Goal: Information Seeking & Learning: Learn about a topic

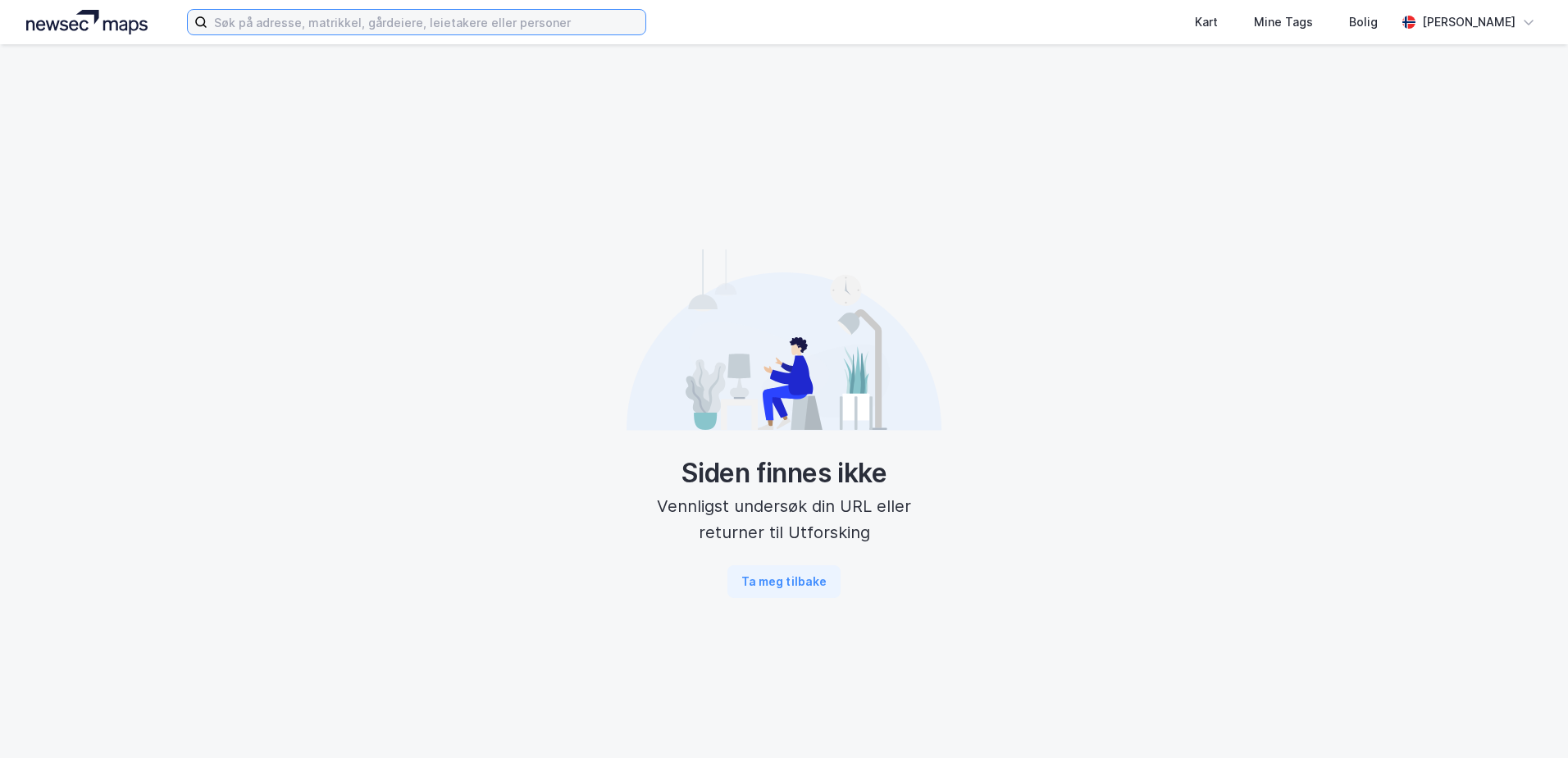
click at [521, 27] on input at bounding box center [426, 22] width 438 height 25
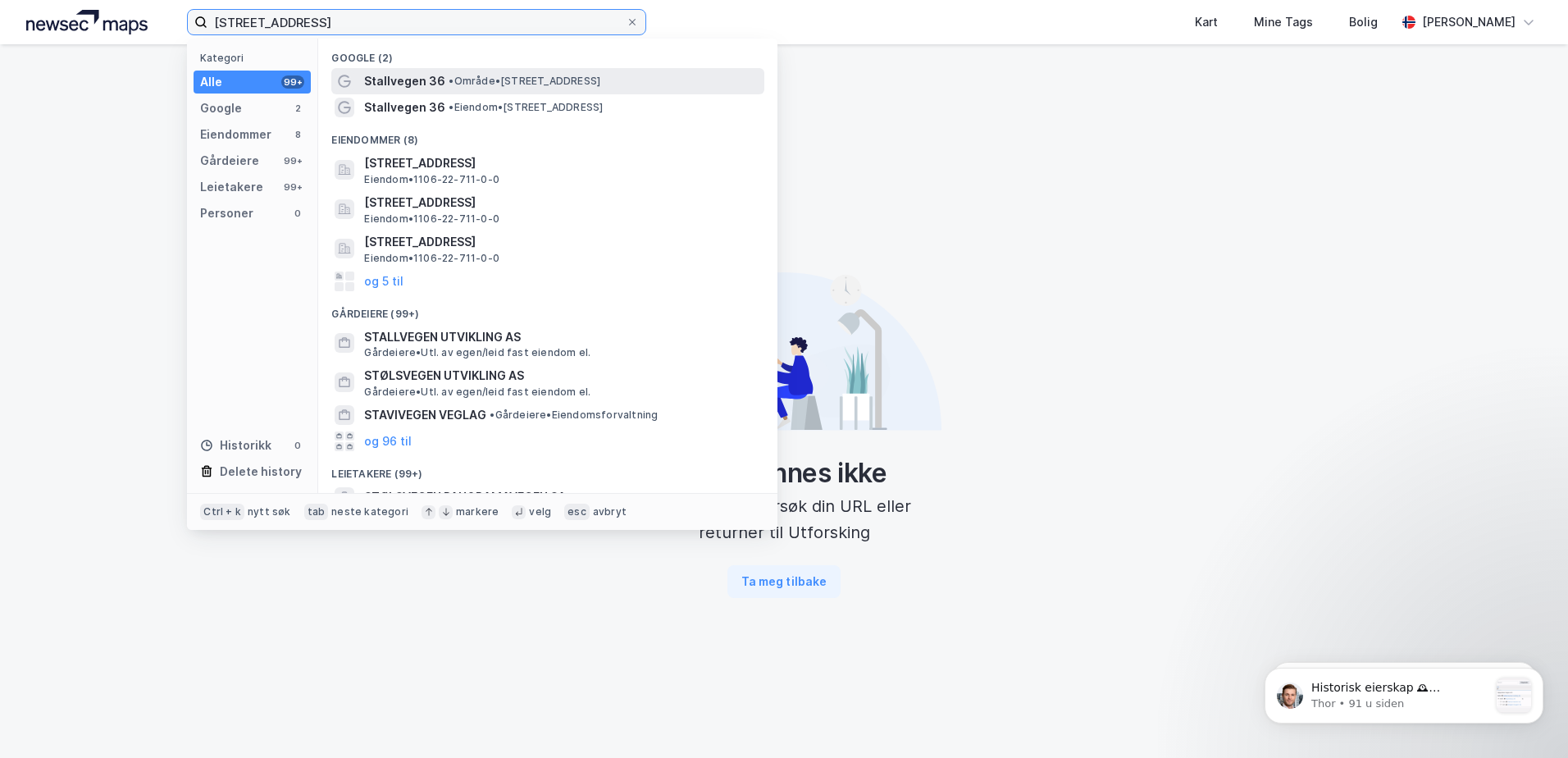
type input "[STREET_ADDRESS]"
click at [495, 77] on span "• Område • [STREET_ADDRESS]" at bounding box center [525, 81] width 151 height 13
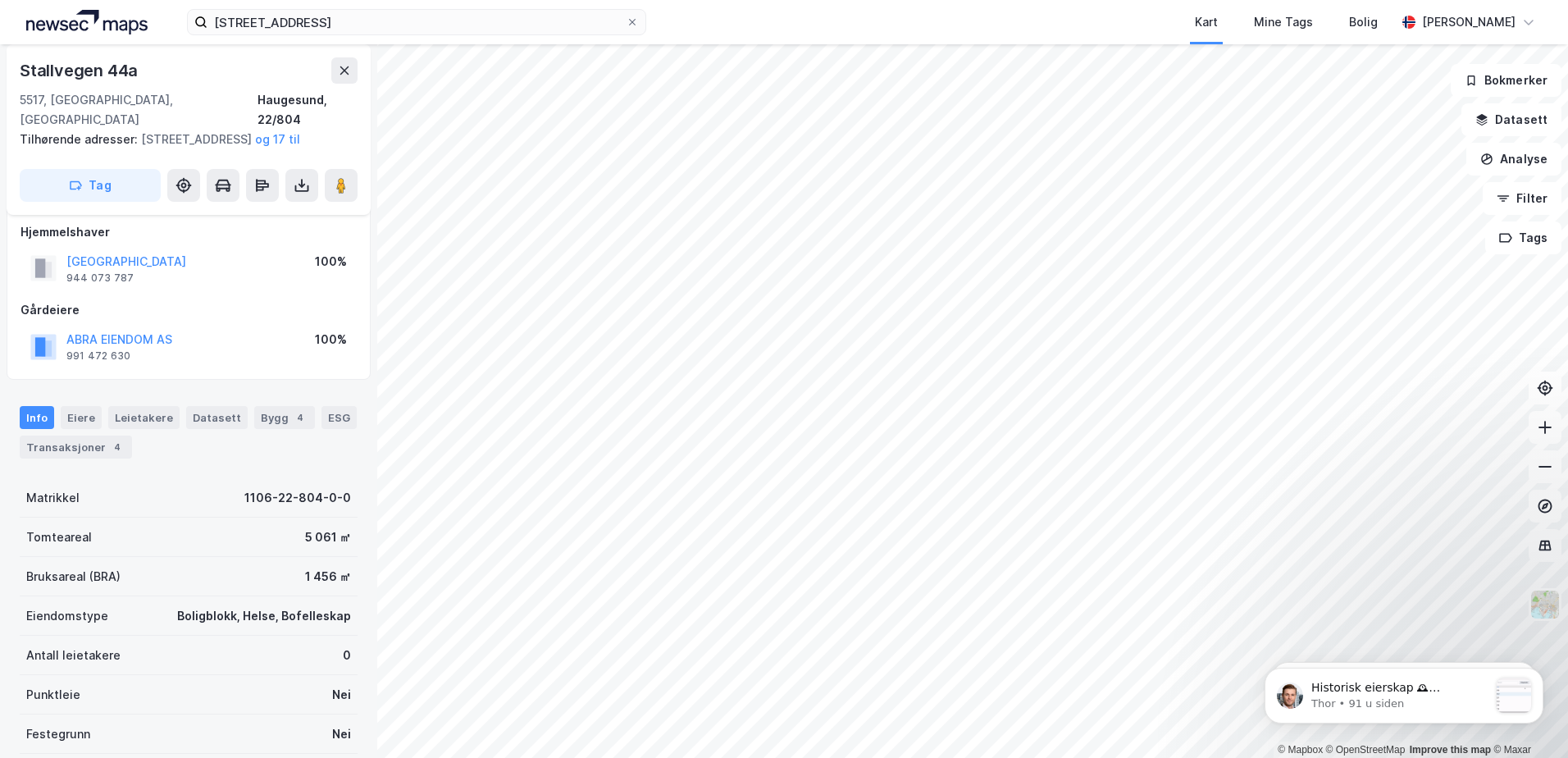
scroll to position [104, 0]
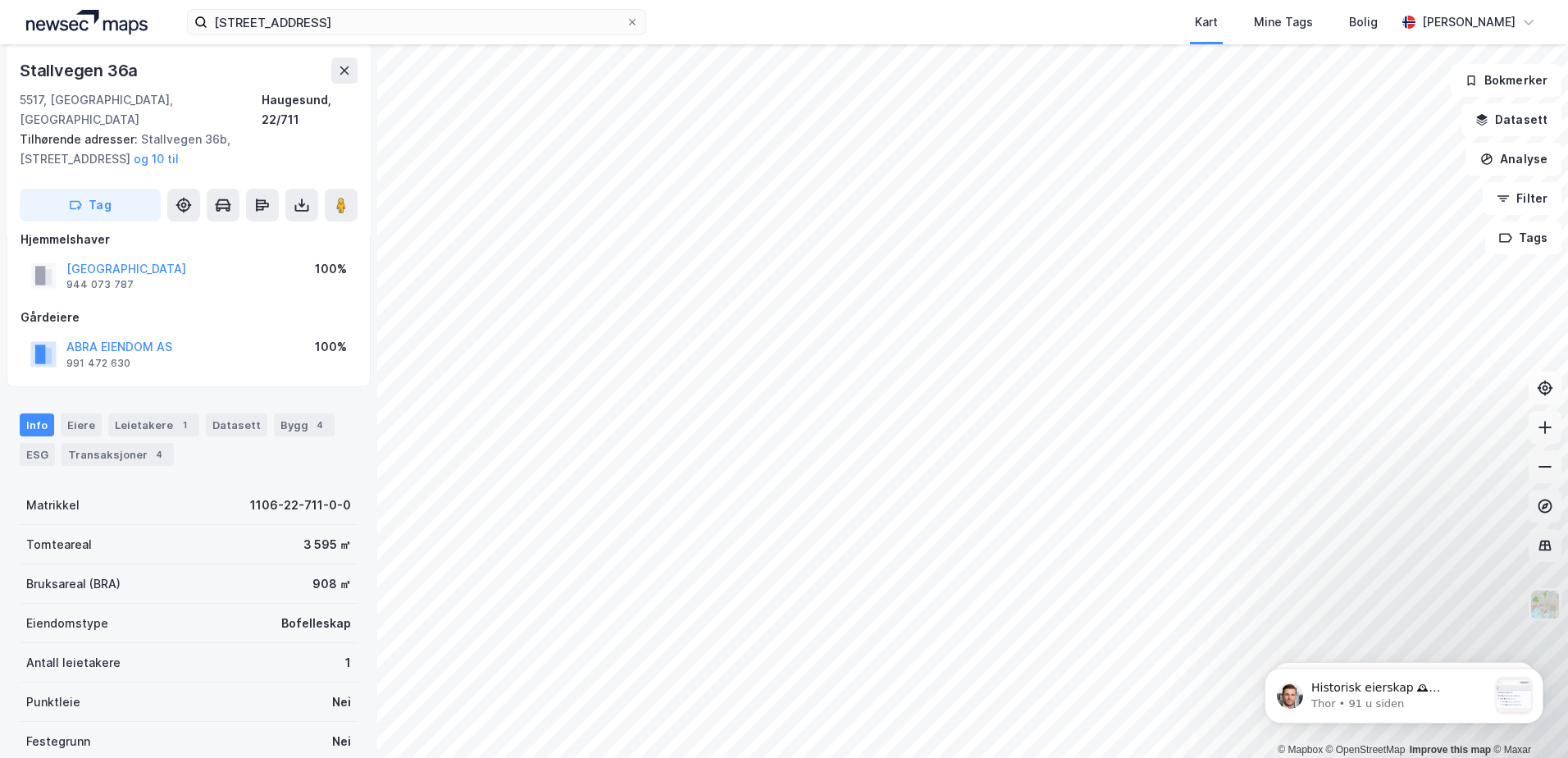
scroll to position [104, 0]
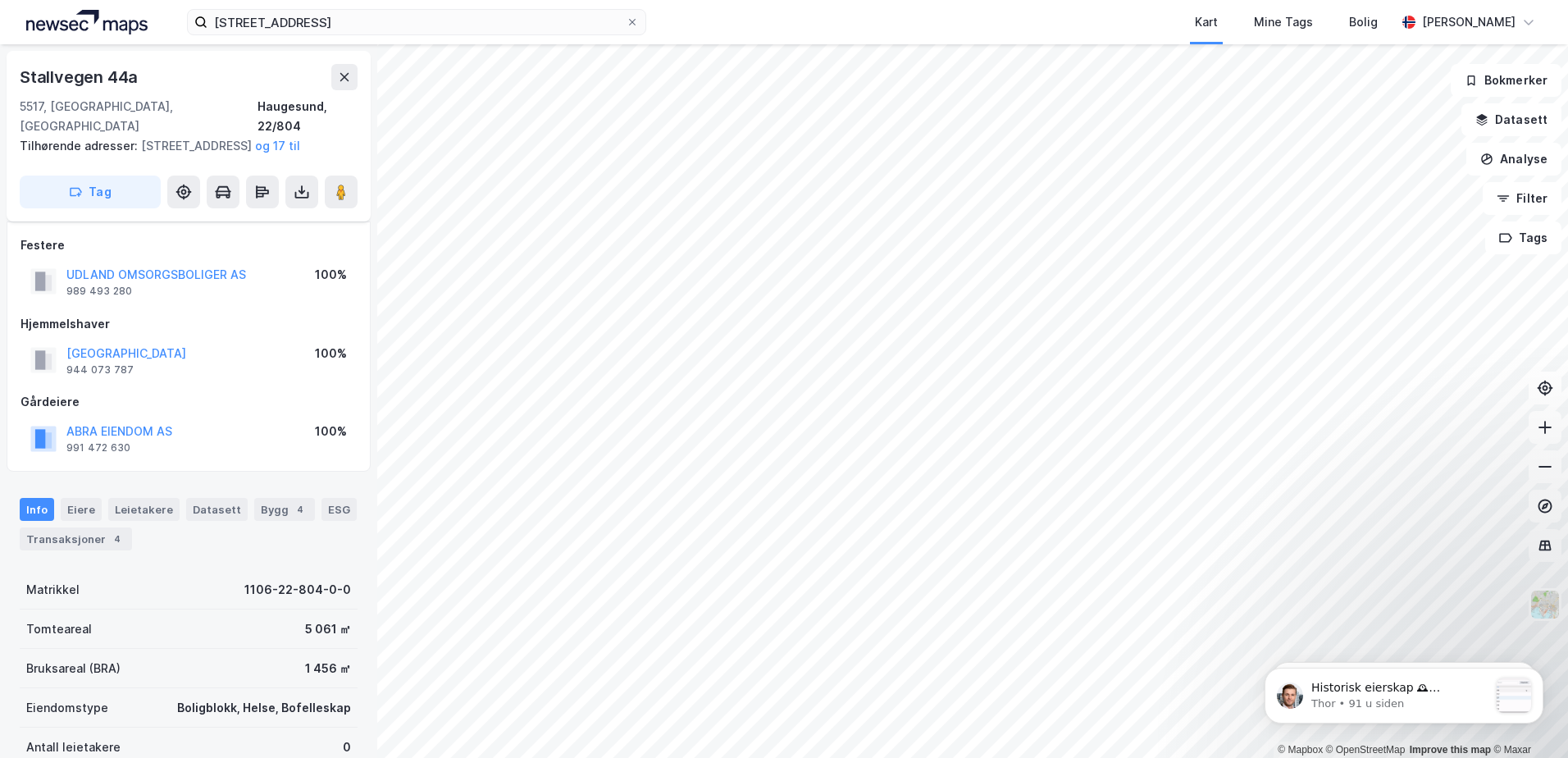
scroll to position [104, 0]
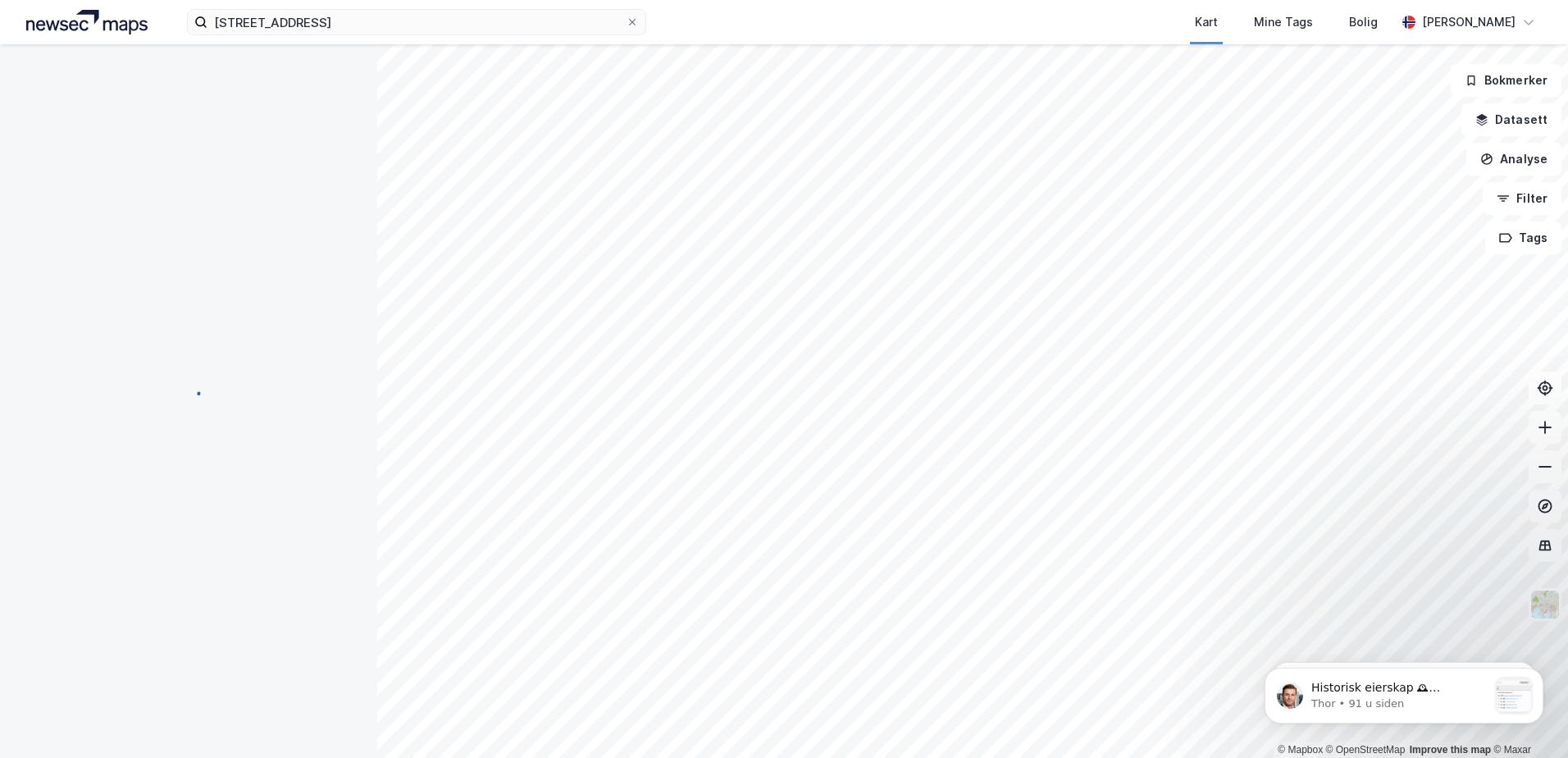
scroll to position [104, 0]
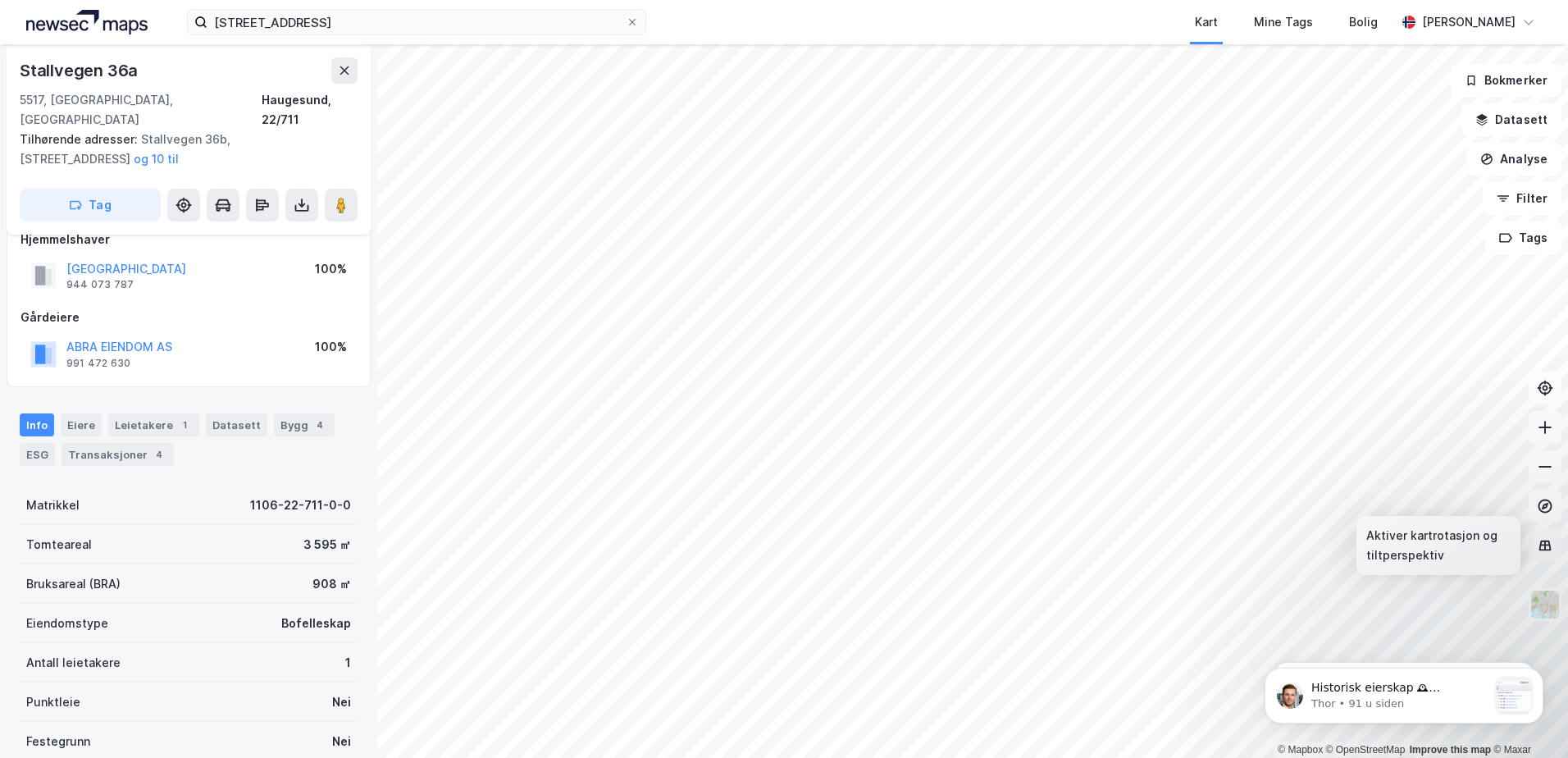
click at [1548, 548] on icon at bounding box center [1545, 545] width 16 height 16
click at [1539, 502] on icon at bounding box center [1545, 506] width 16 height 16
click at [1548, 391] on icon at bounding box center [1545, 388] width 16 height 16
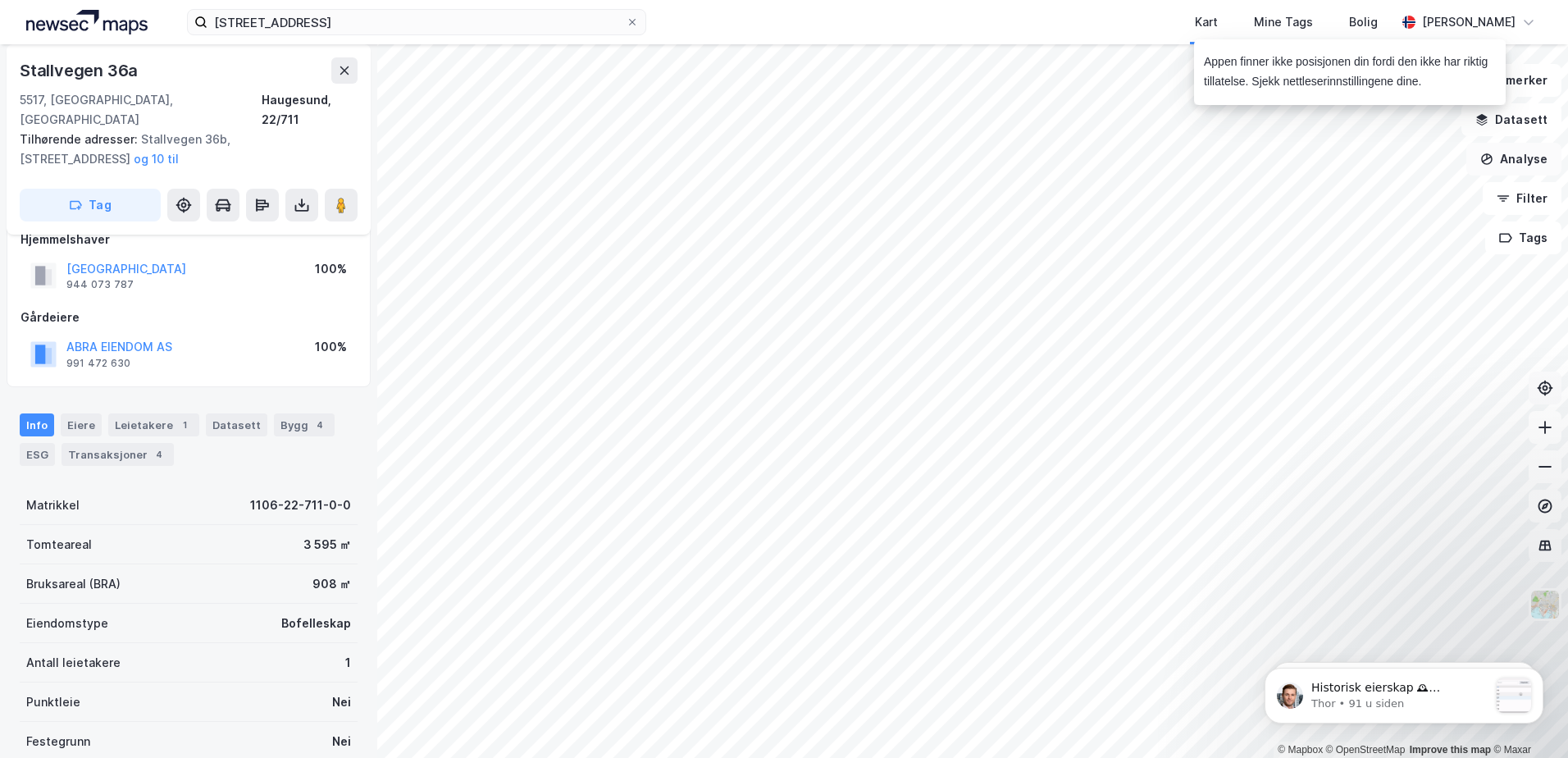
click at [1536, 157] on button "Analyse" at bounding box center [1514, 159] width 95 height 33
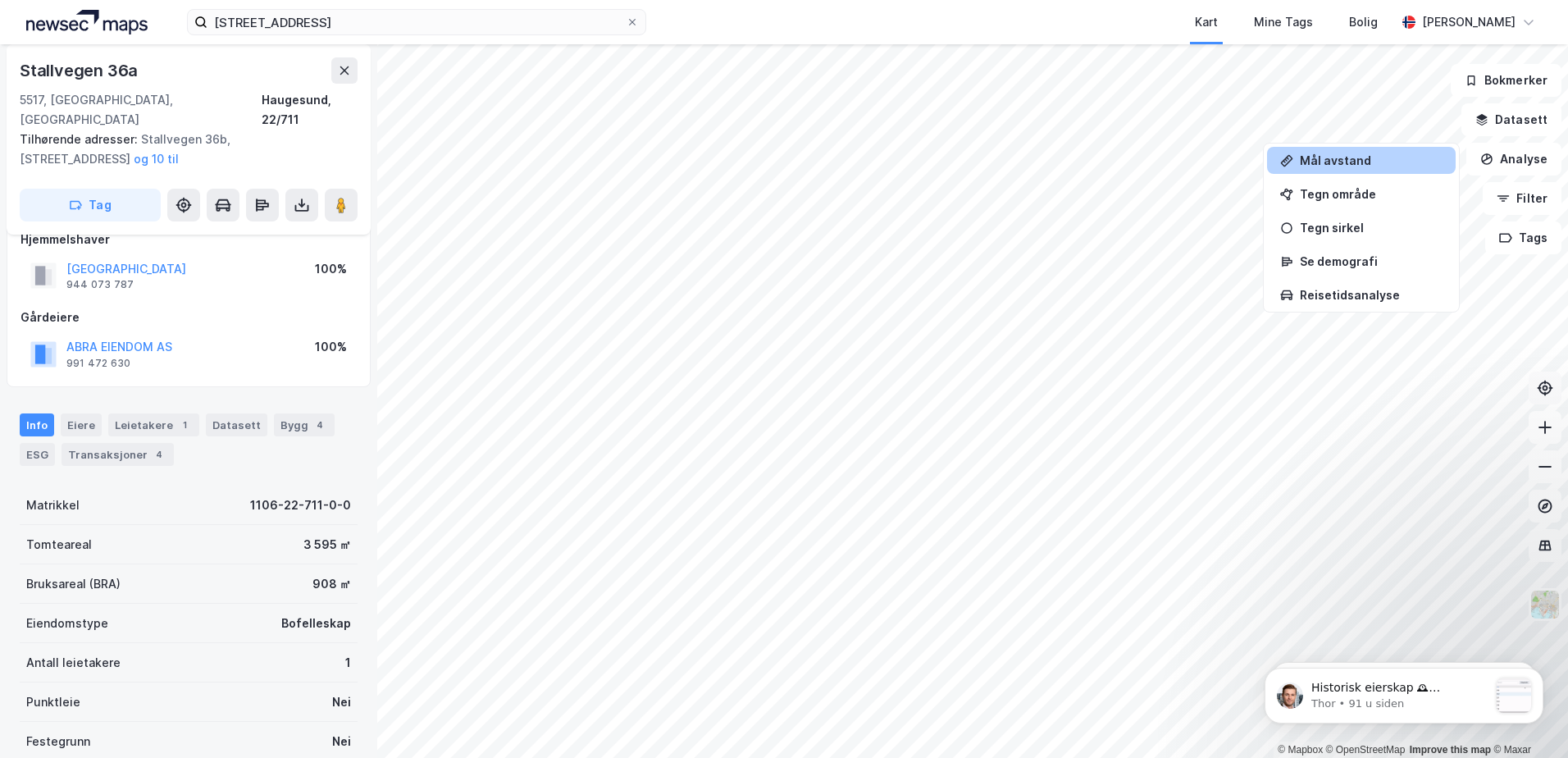
click at [1355, 156] on div "Mål avstand" at bounding box center [1371, 160] width 143 height 14
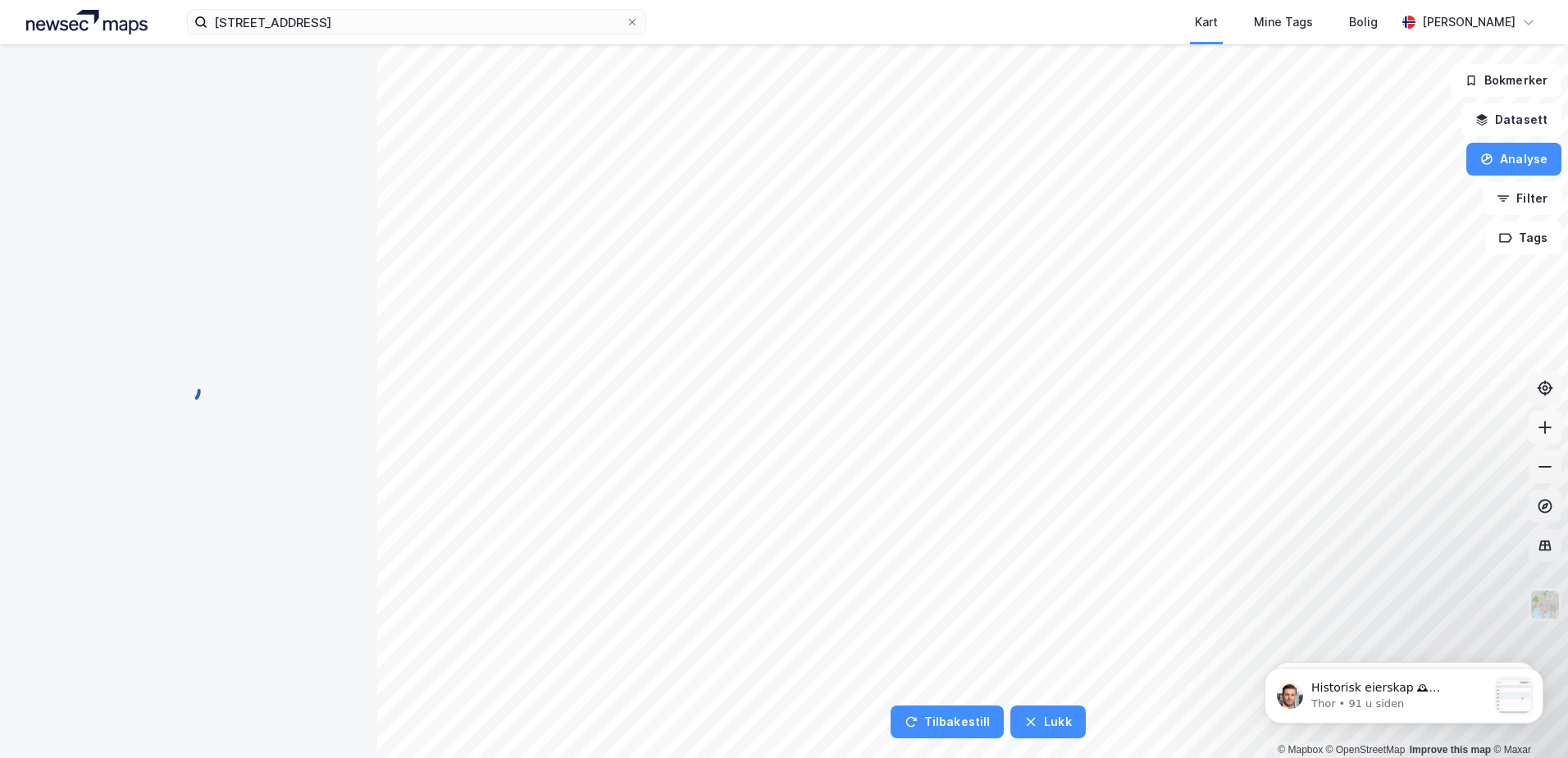
scroll to position [0, 0]
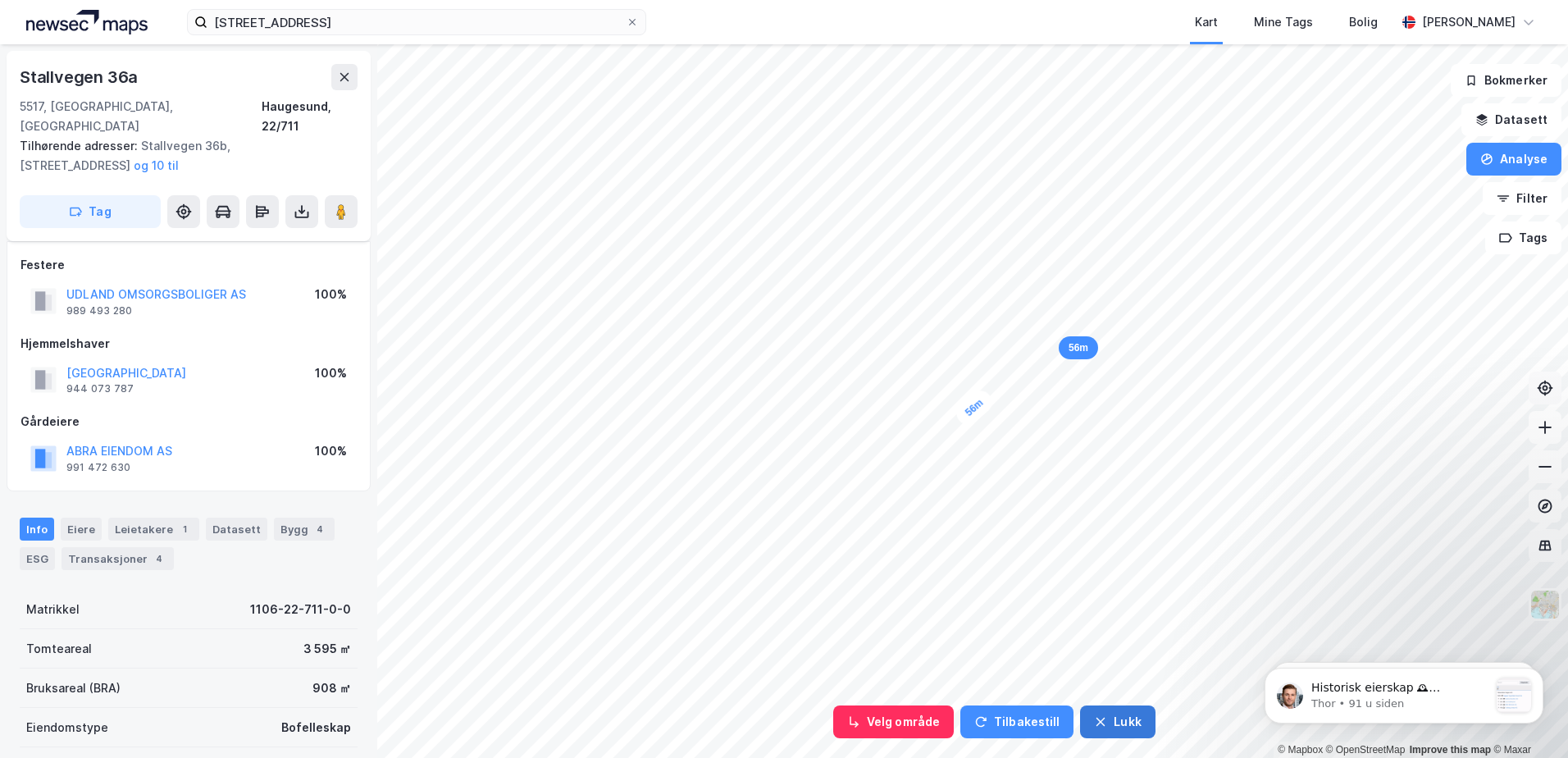
click at [1097, 721] on icon "button" at bounding box center [1101, 722] width 9 height 9
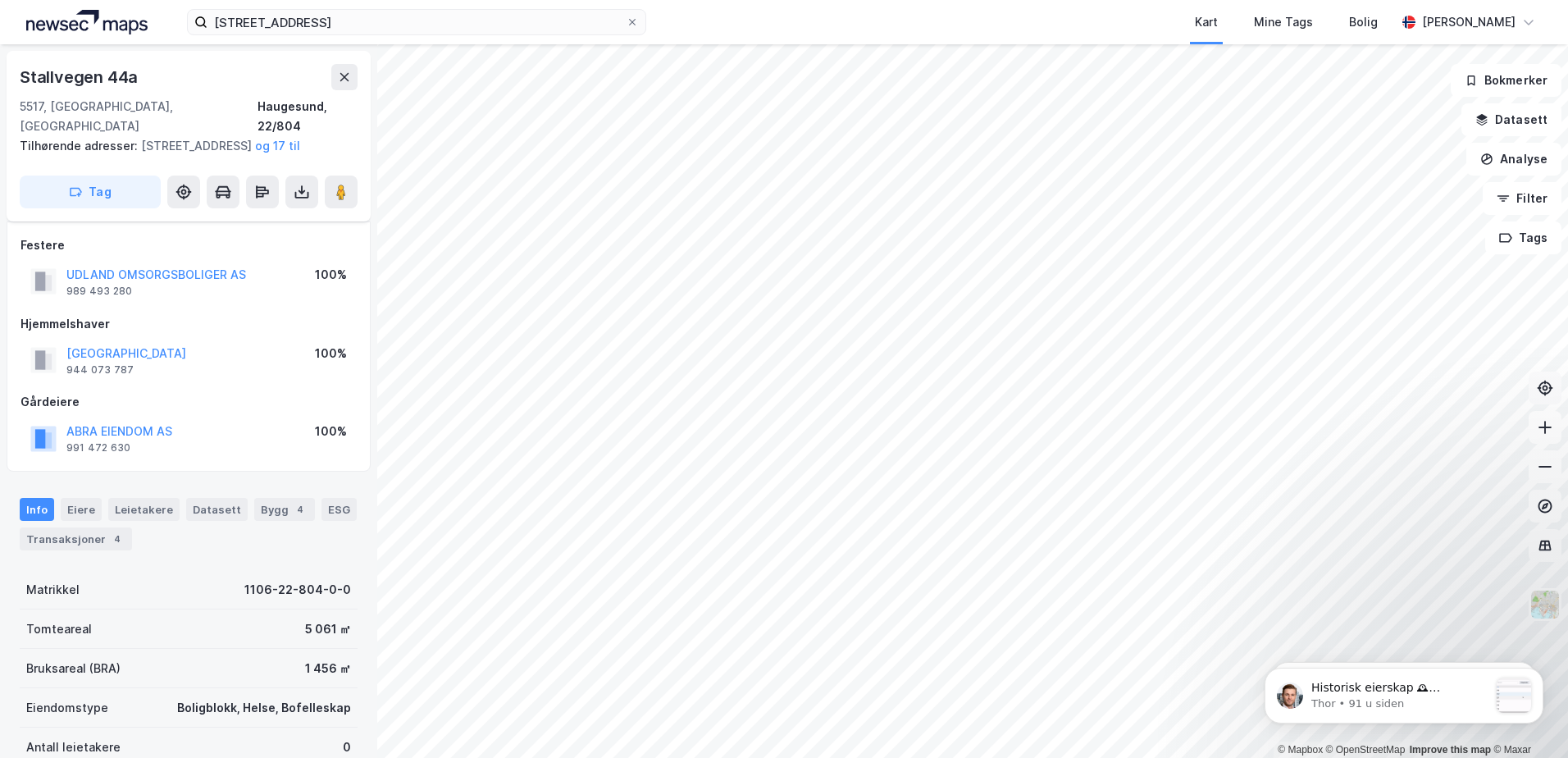
scroll to position [104, 0]
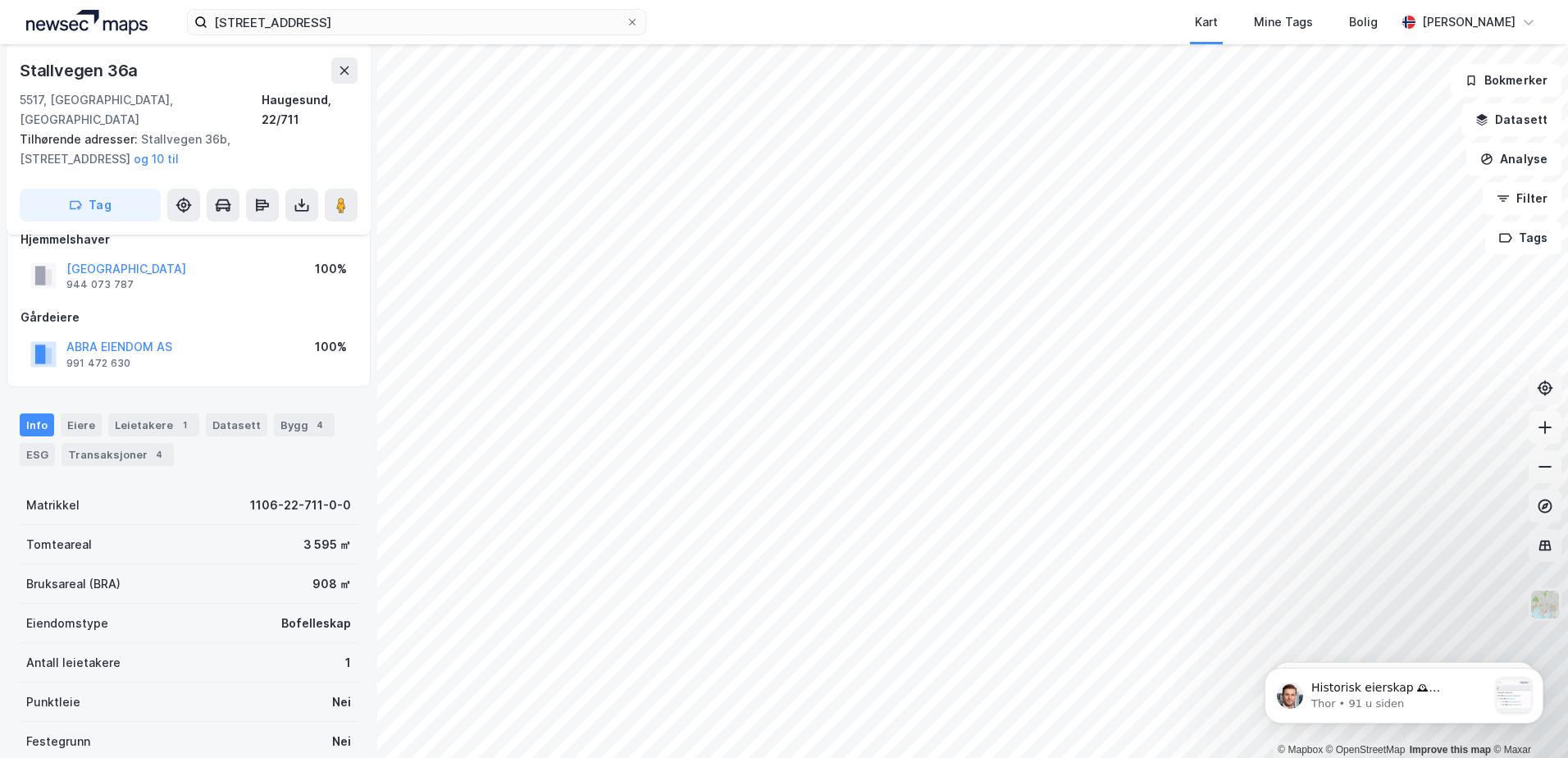
scroll to position [104, 0]
click at [33, 443] on div "ESG" at bounding box center [37, 454] width 35 height 23
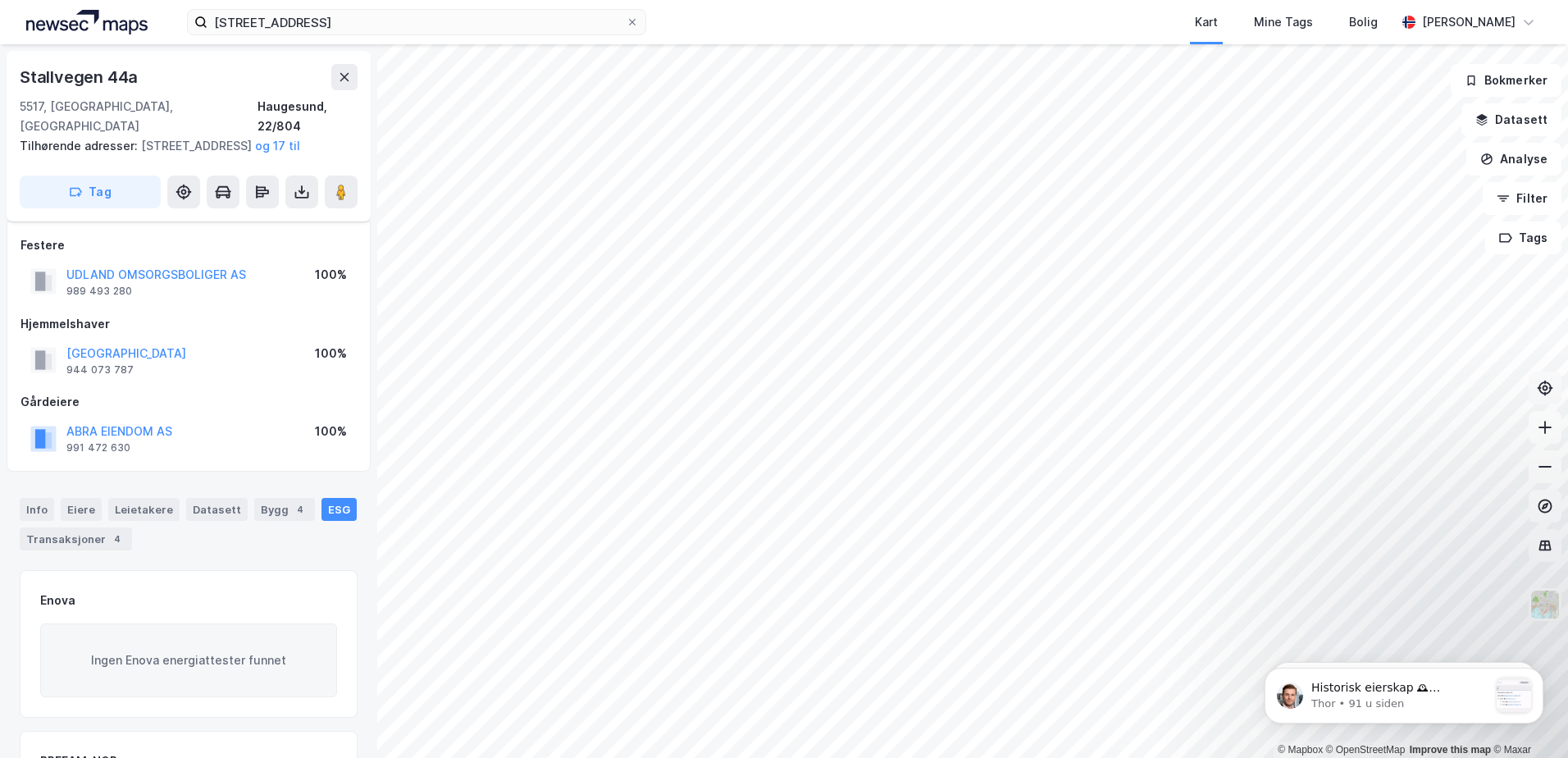
scroll to position [104, 0]
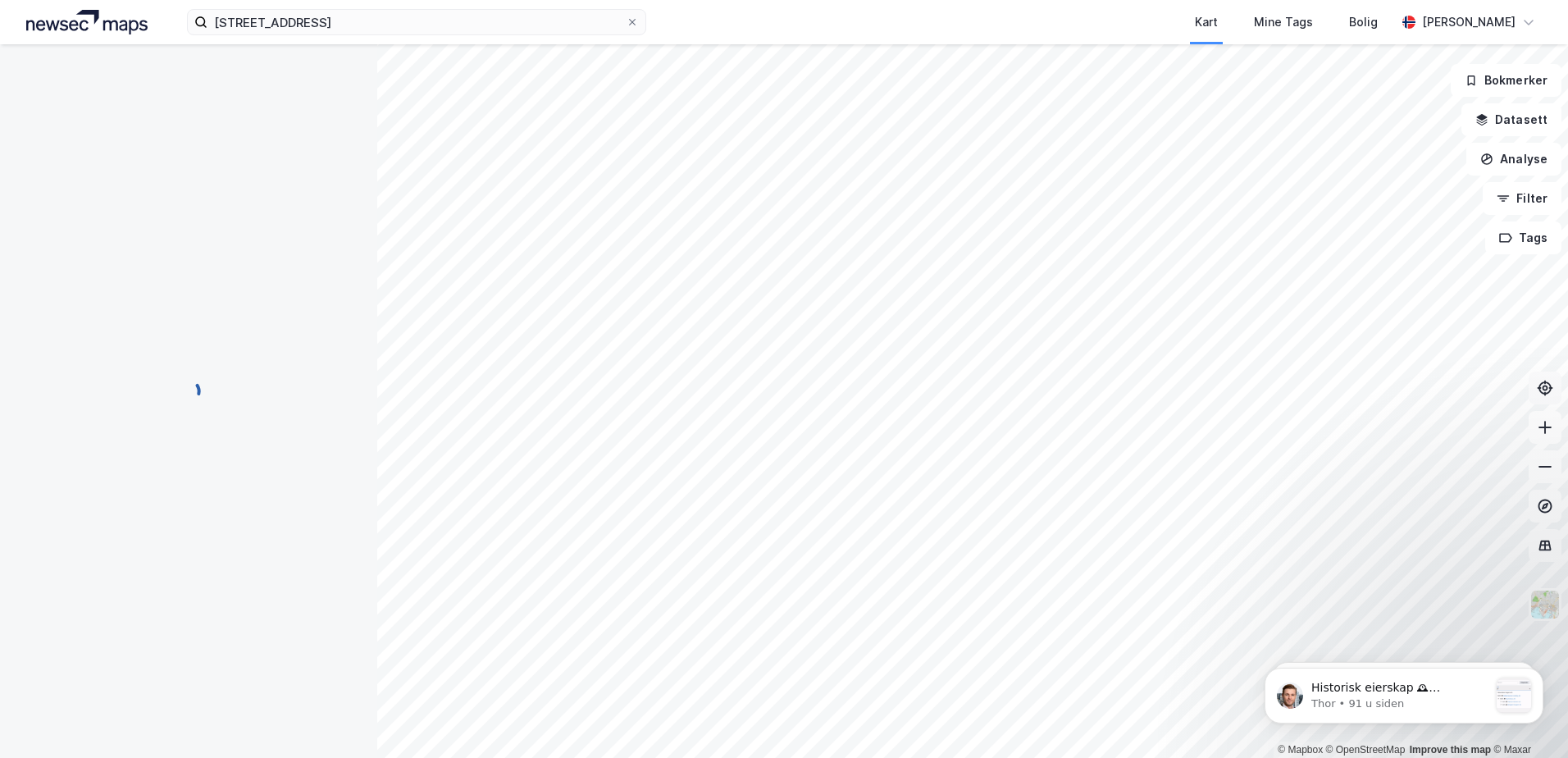
scroll to position [104, 0]
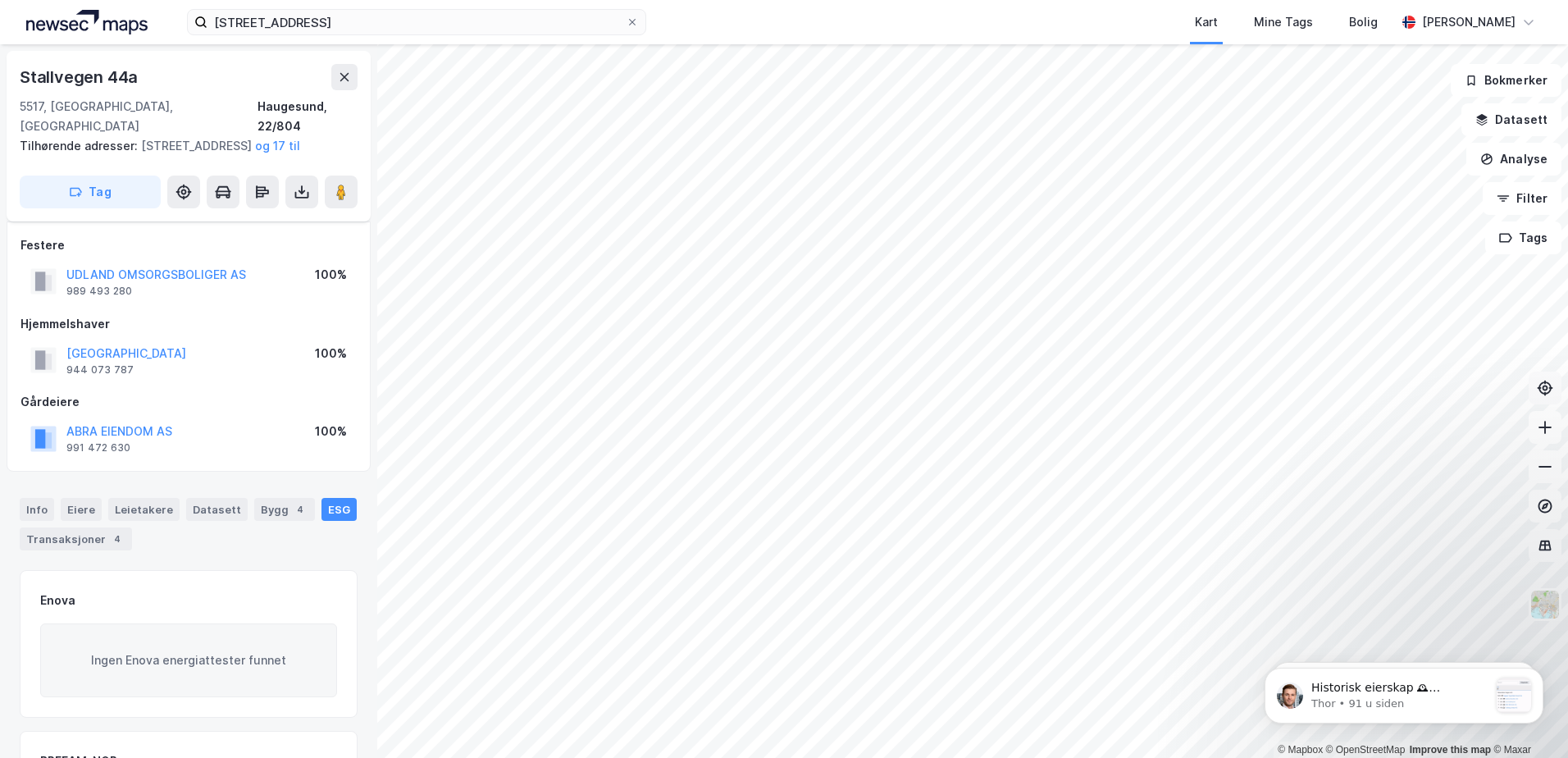
scroll to position [104, 0]
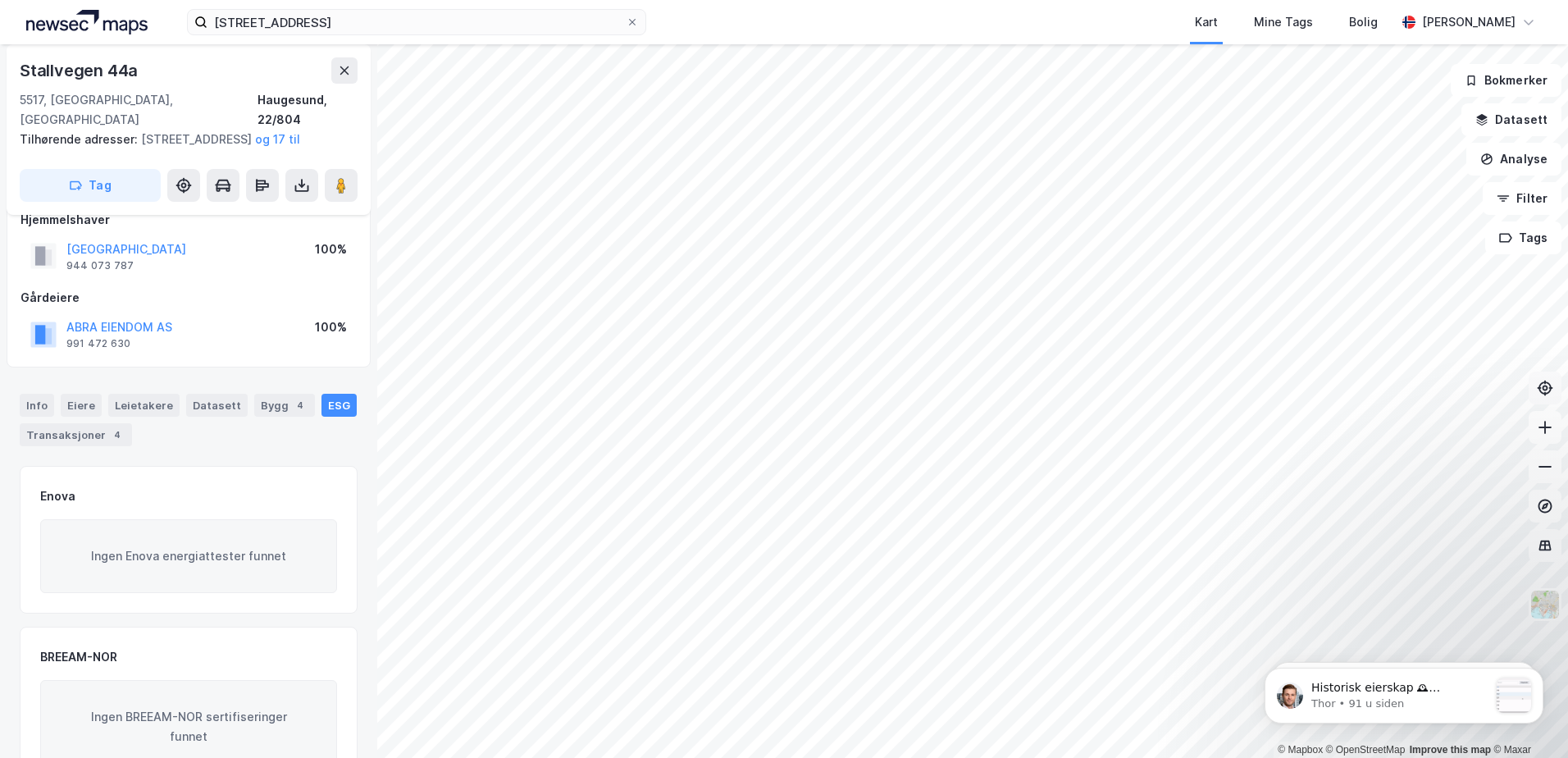
click at [102, 404] on div "Info [PERSON_NAME] Datasett Bygg 4 ESG Transaksjoner 4" at bounding box center [188, 420] width 338 height 52
click at [71, 400] on div "Eiere" at bounding box center [82, 405] width 41 height 23
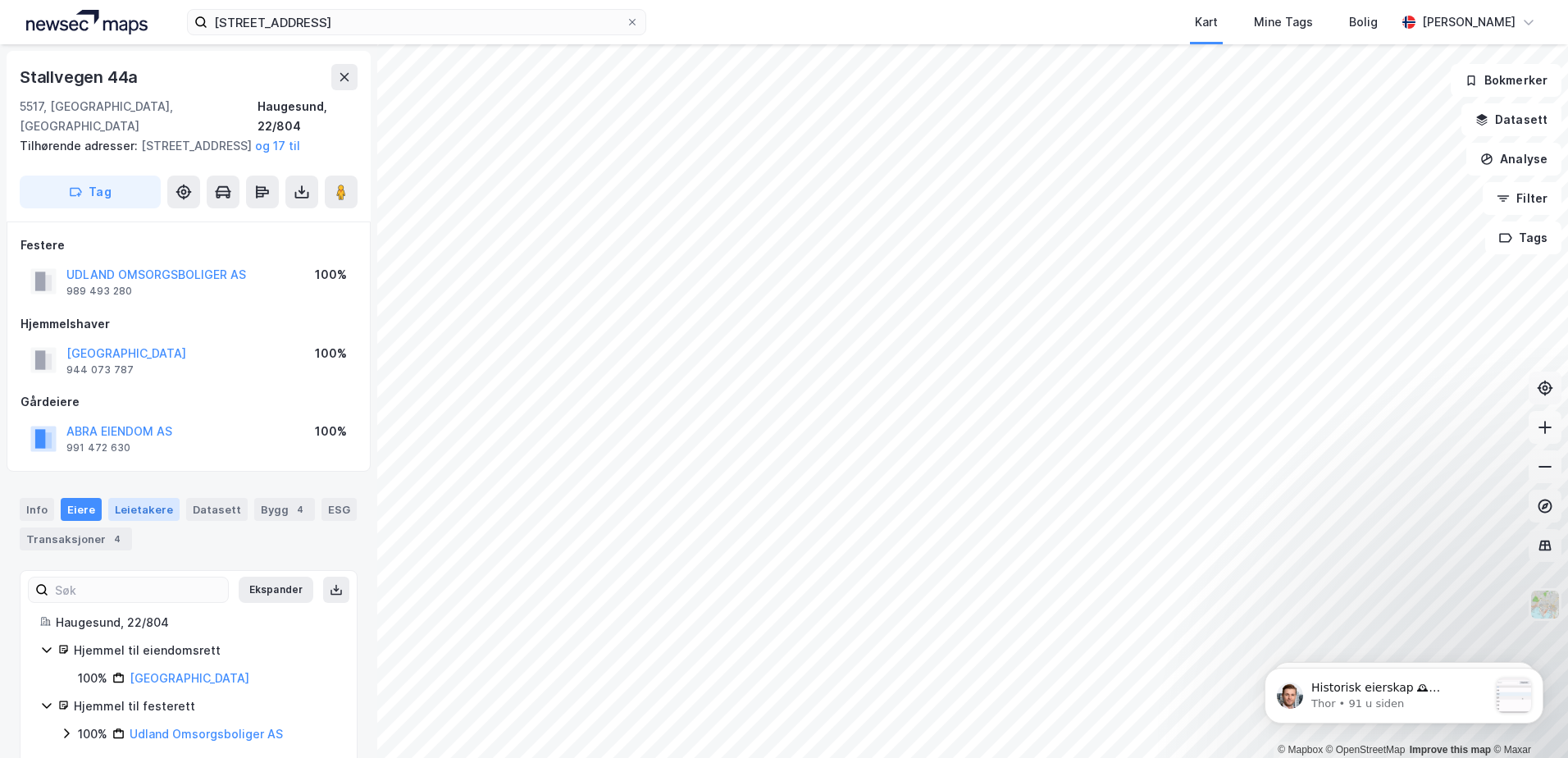
click at [139, 512] on div "Leietakere" at bounding box center [144, 509] width 71 height 23
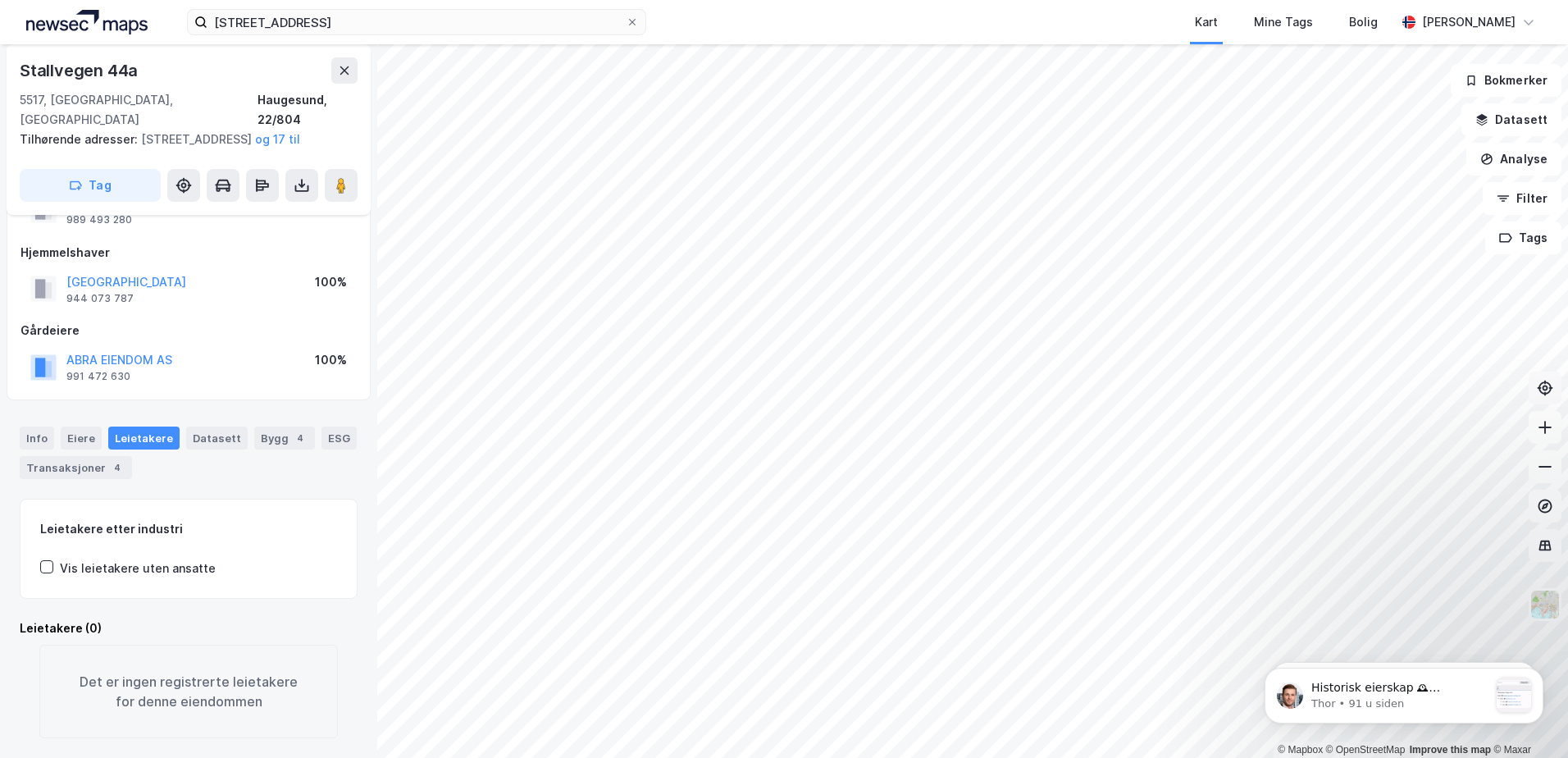
scroll to position [91, 0]
click at [194, 427] on div "Datasett" at bounding box center [217, 438] width 62 height 23
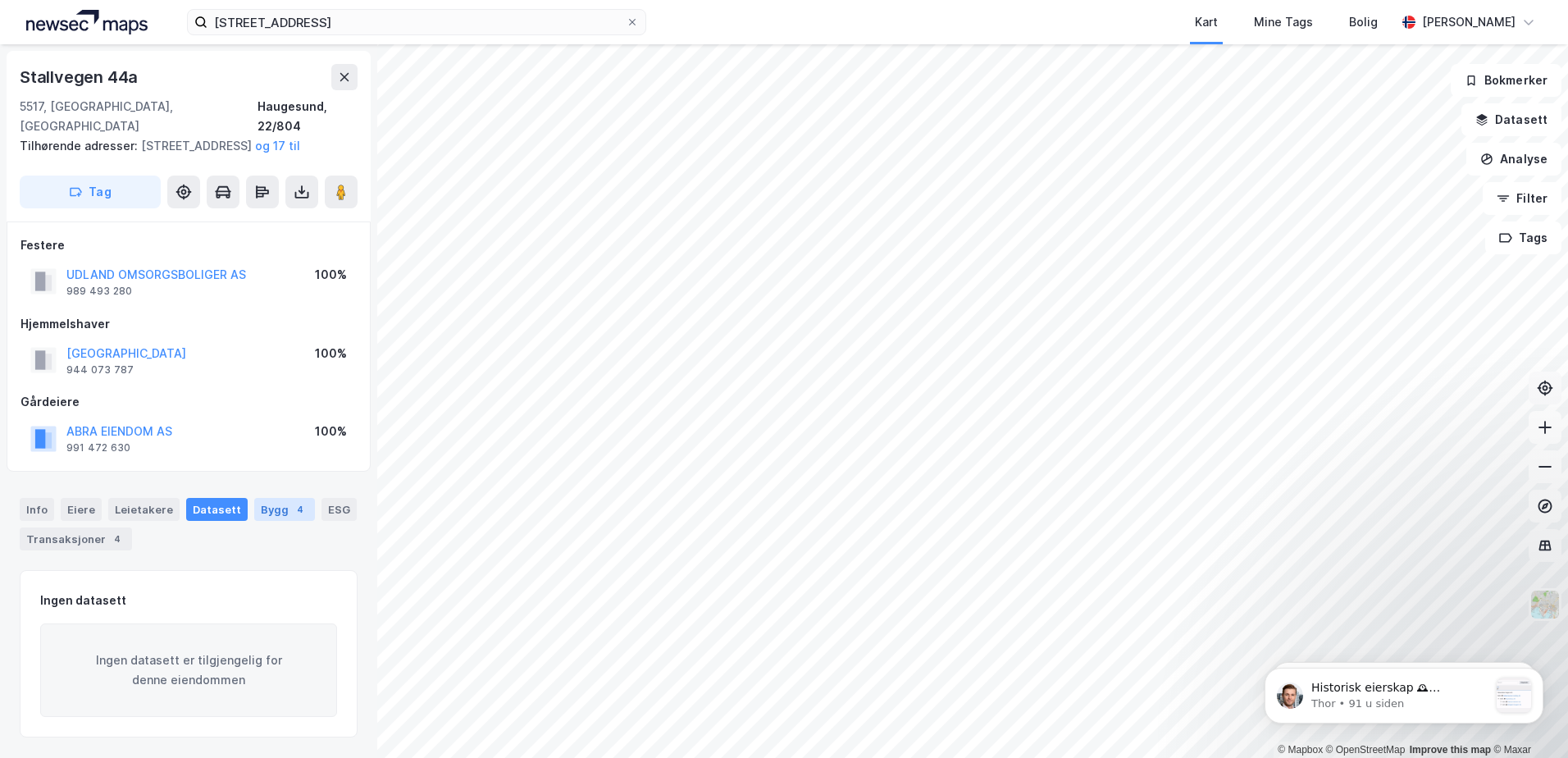
click at [292, 508] on div "4" at bounding box center [299, 509] width 16 height 16
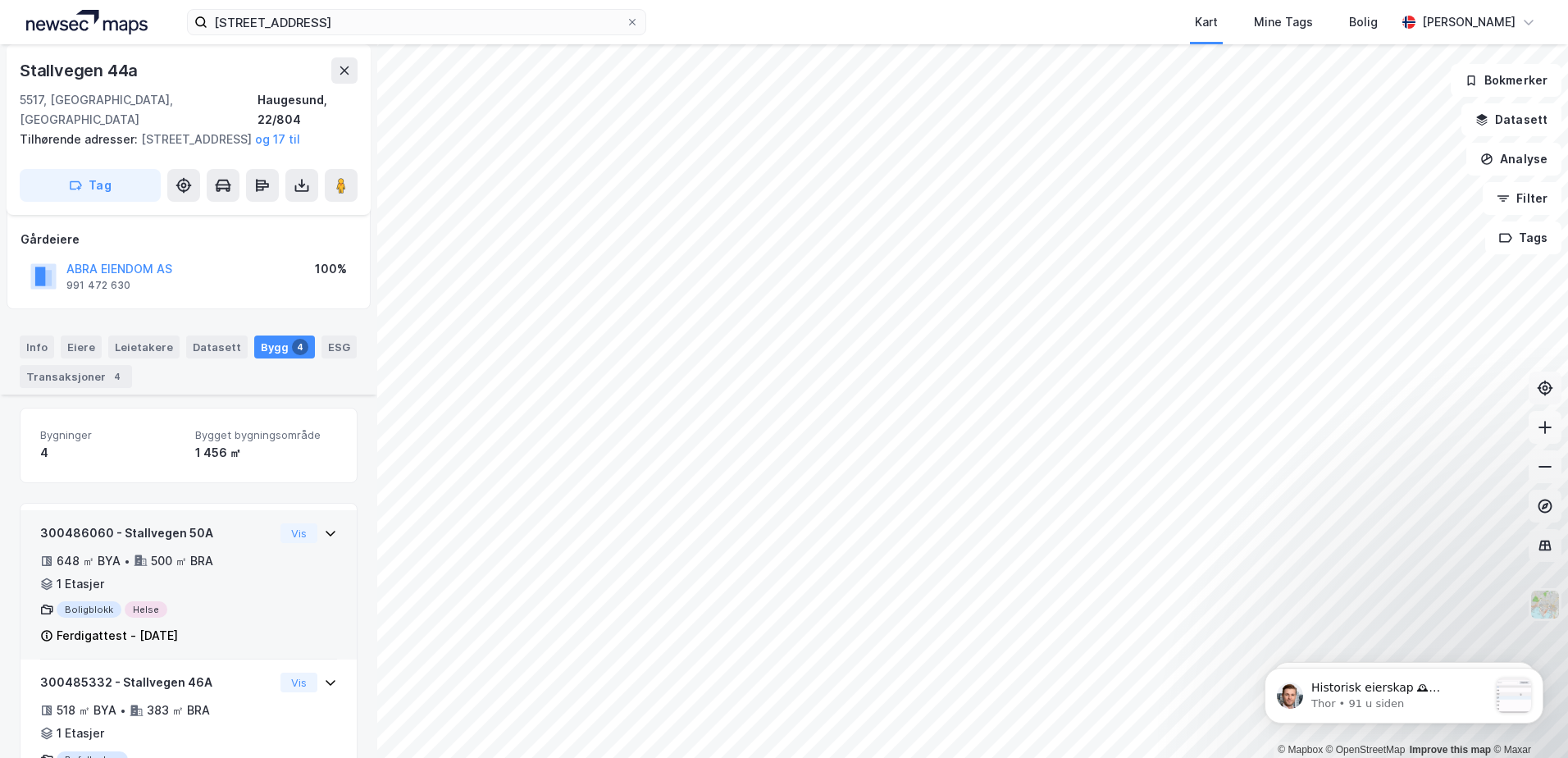
scroll to position [285, 0]
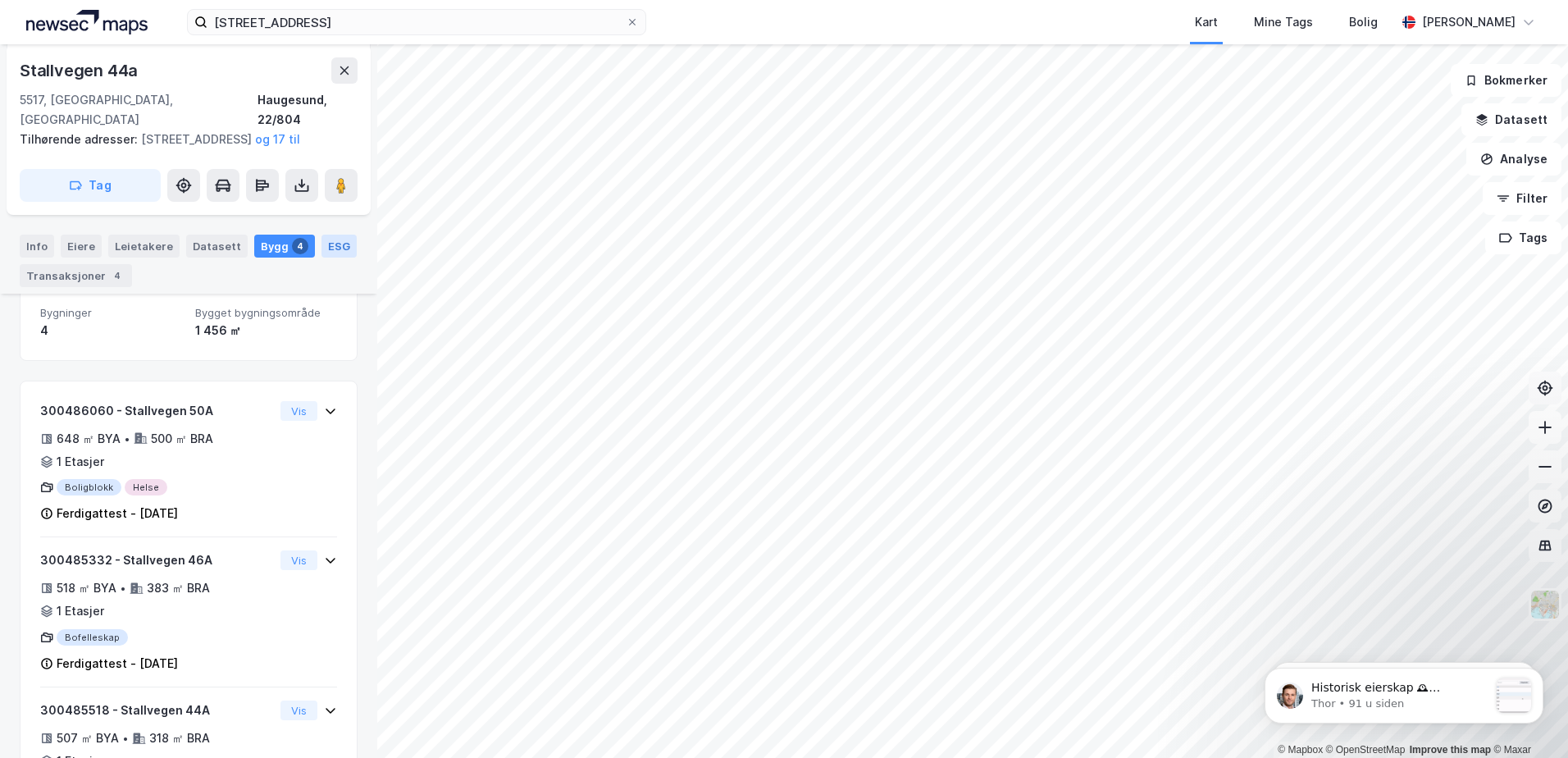
click at [325, 253] on div "ESG" at bounding box center [339, 246] width 35 height 23
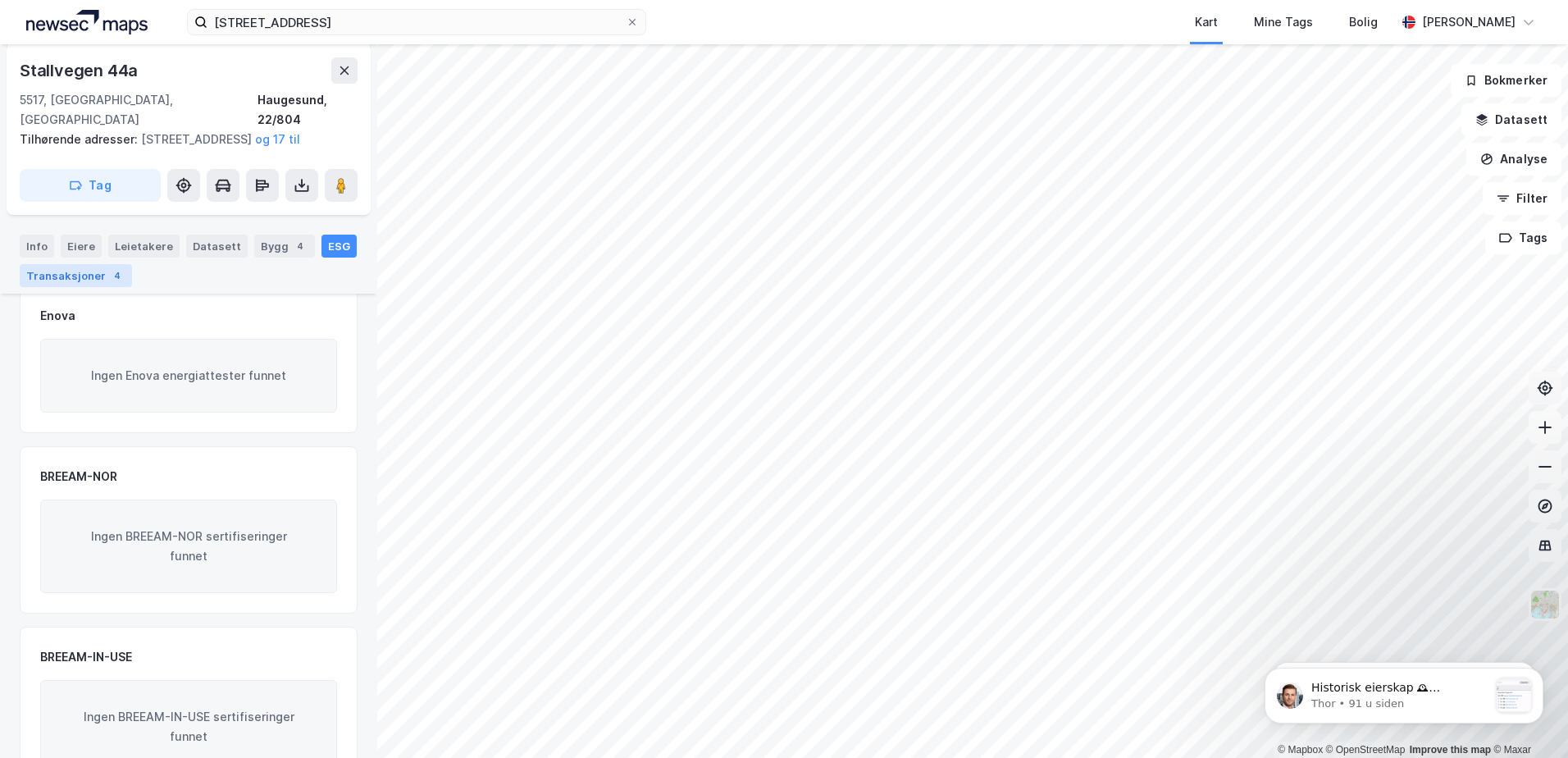
click at [71, 281] on div "Transaksjoner 4" at bounding box center [76, 275] width 113 height 23
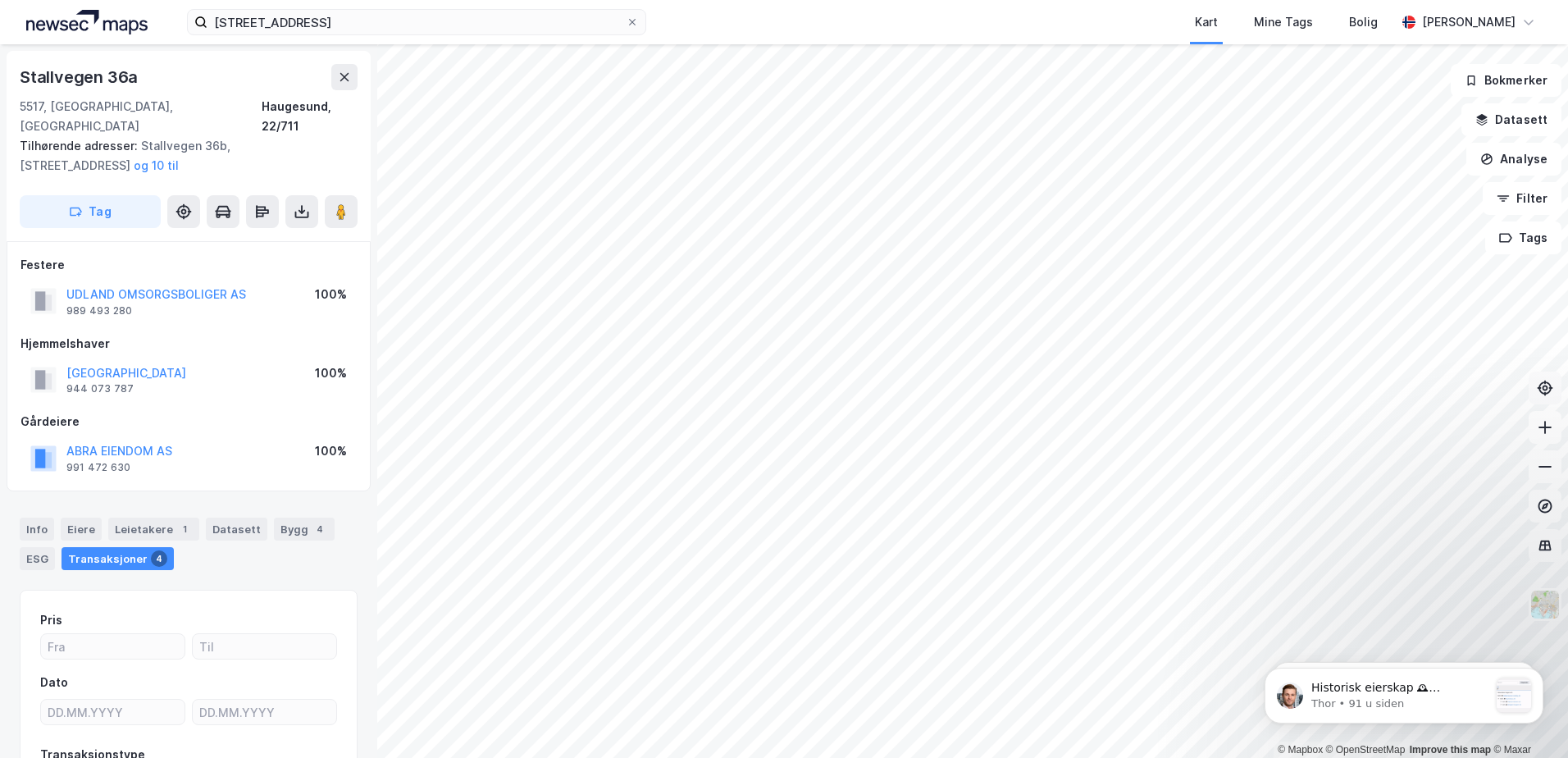
scroll to position [3, 0]
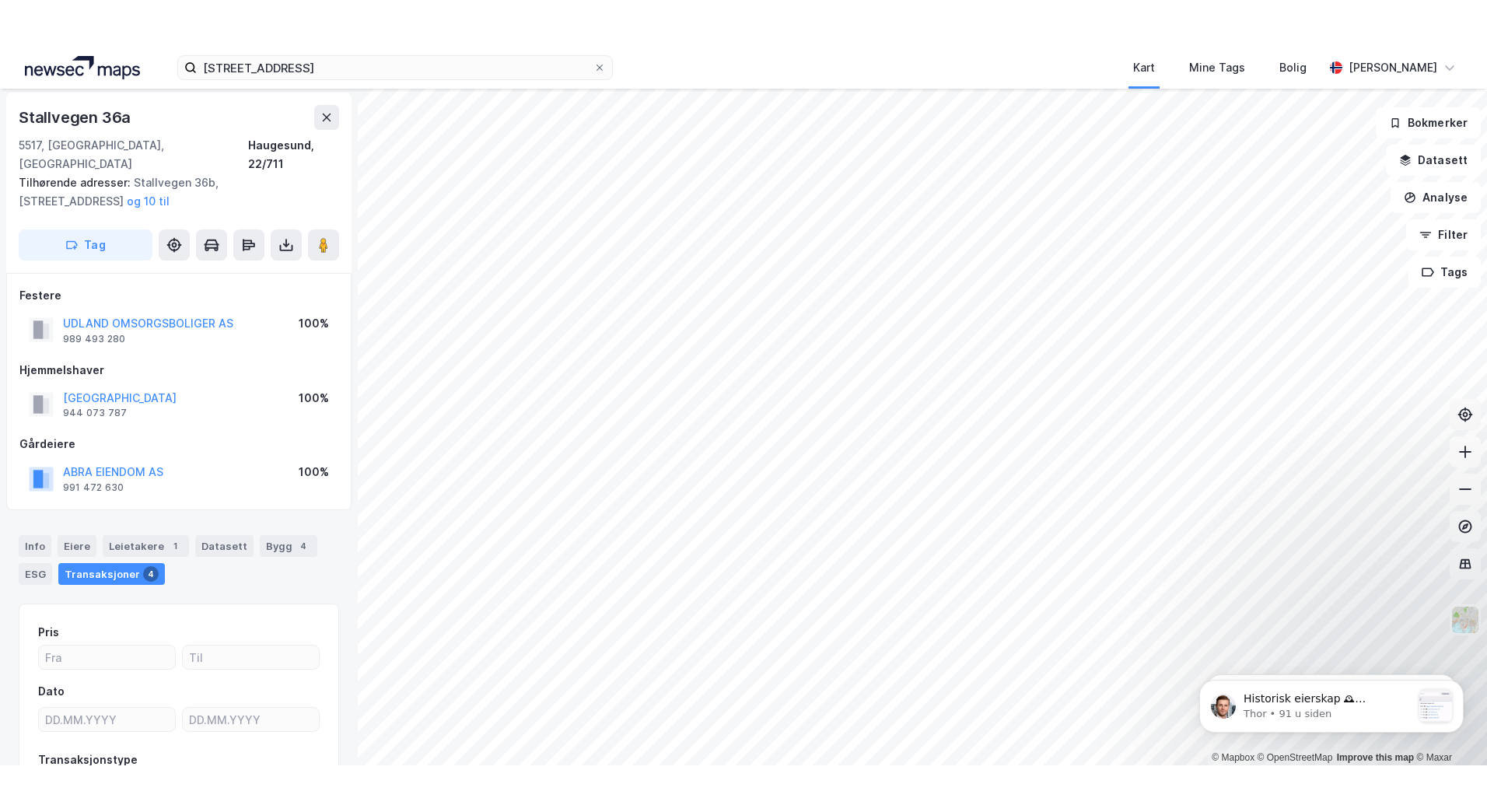
scroll to position [2, 0]
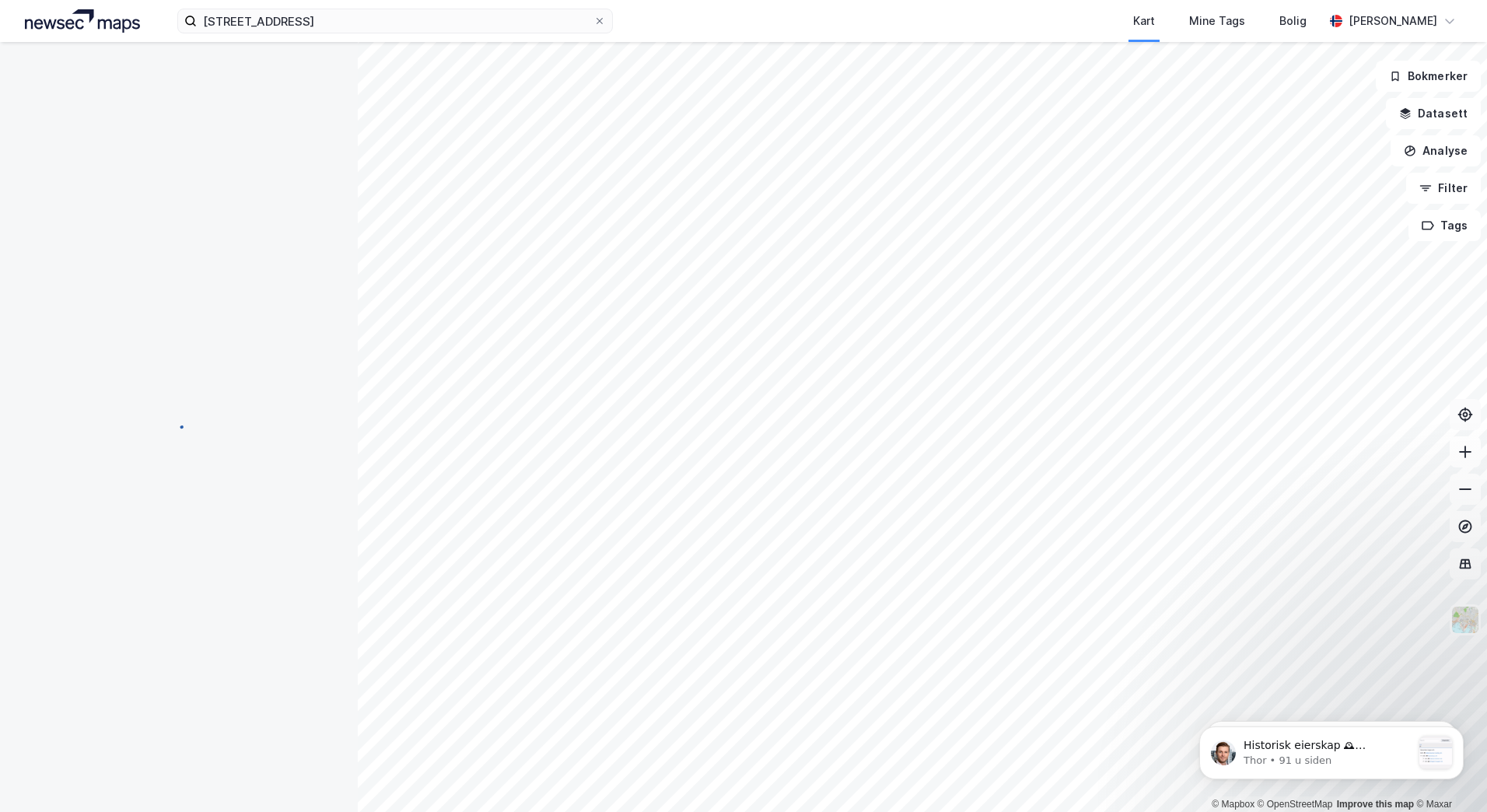
scroll to position [2, 0]
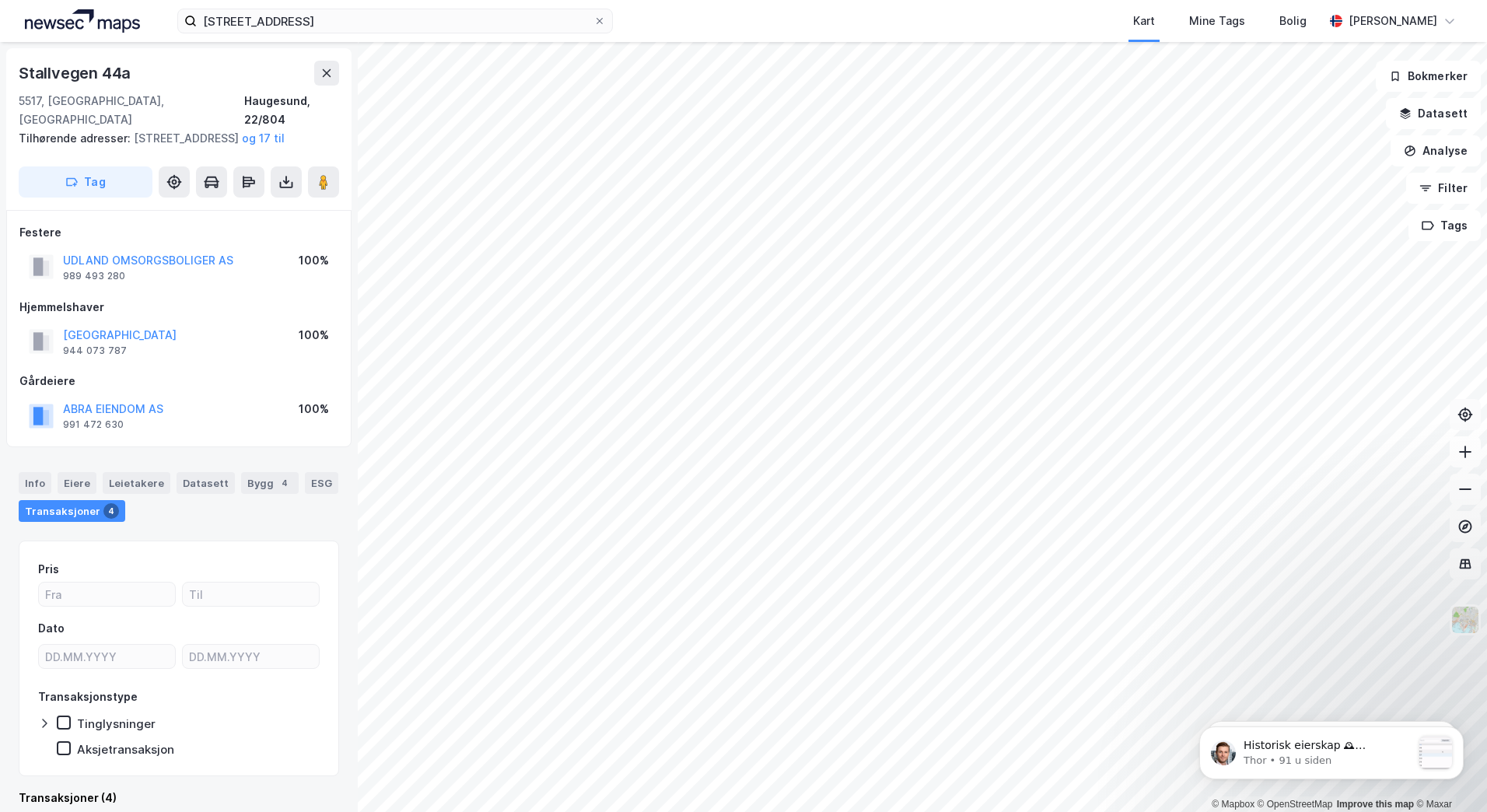
scroll to position [2, 0]
